Goal: Task Accomplishment & Management: Use online tool/utility

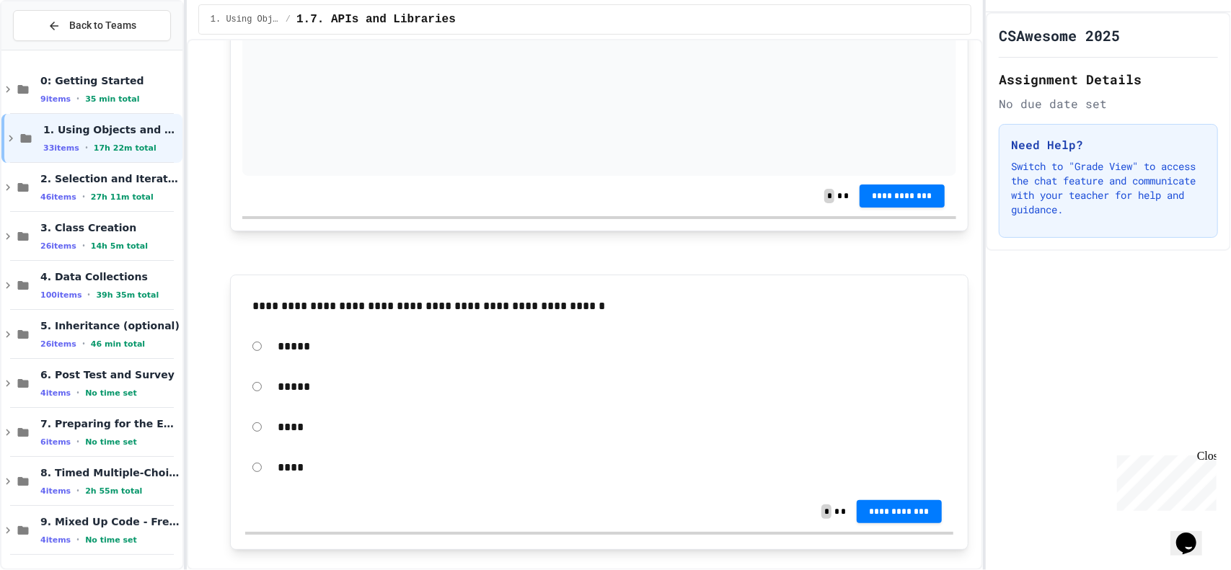
scroll to position [3244, 0]
